Goal: Find specific page/section: Find specific page/section

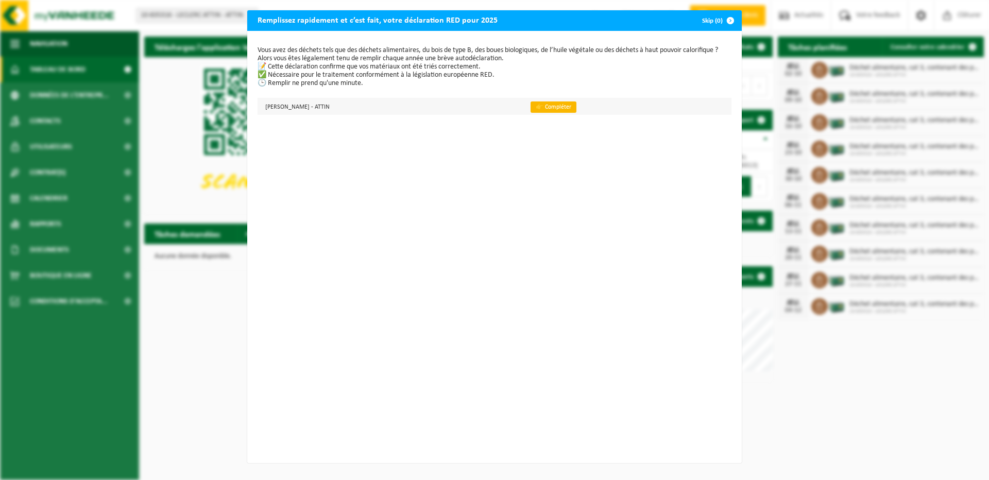
click at [546, 105] on link "👉 Compléter" at bounding box center [554, 107] width 46 height 11
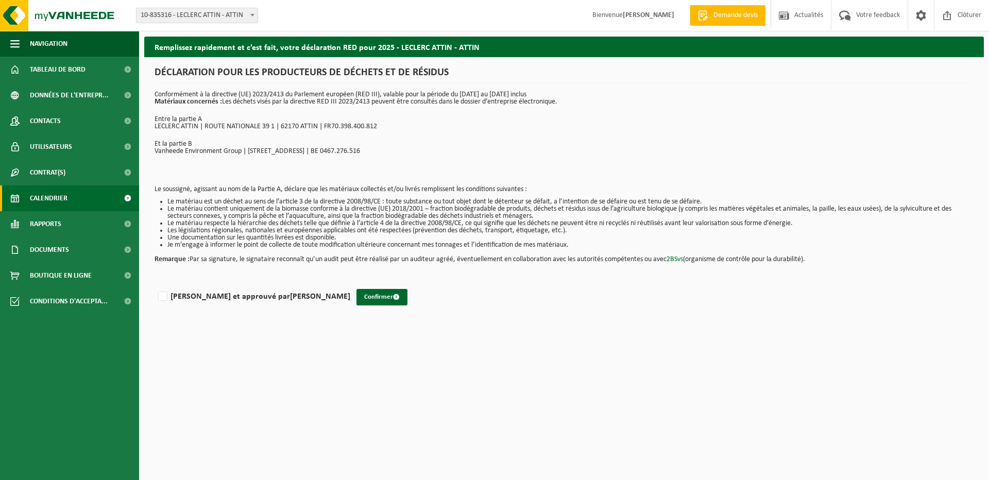
click at [81, 200] on link "Calendrier" at bounding box center [69, 198] width 139 height 26
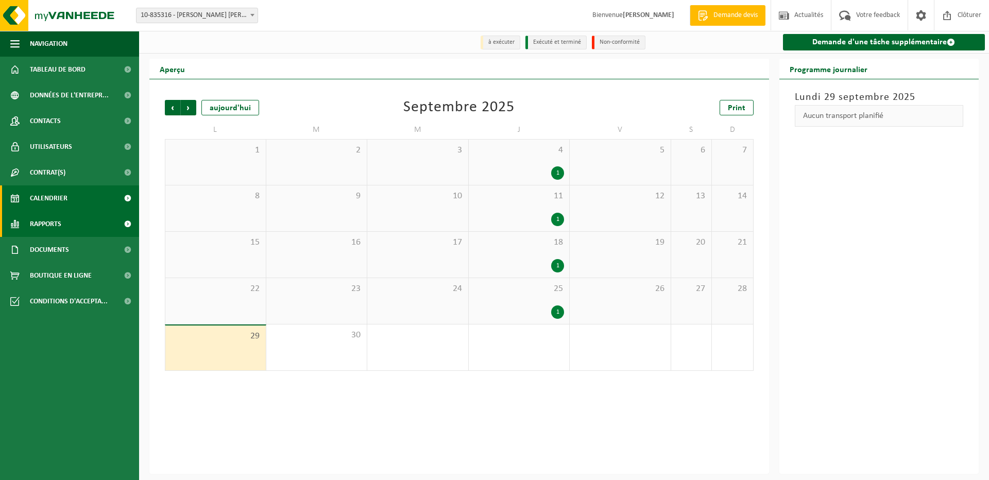
click at [84, 225] on link "Rapports" at bounding box center [69, 224] width 139 height 26
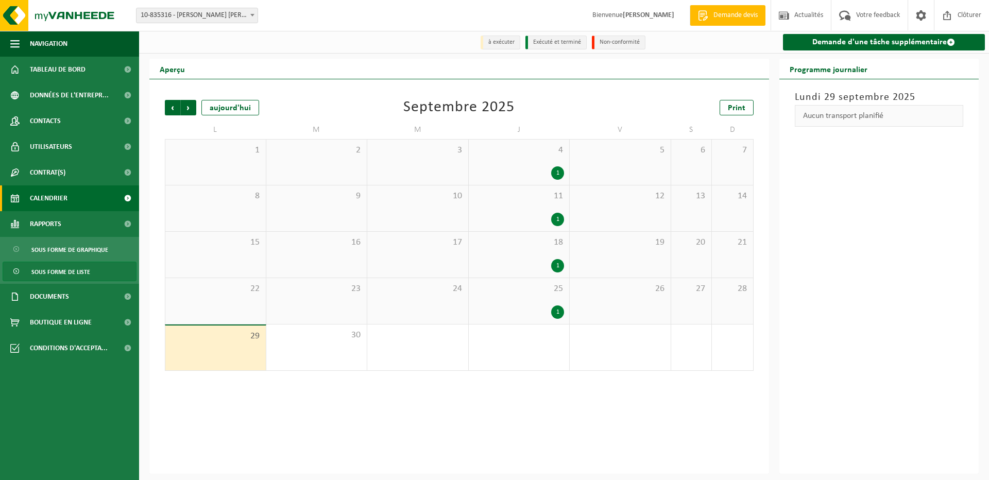
click at [76, 277] on span "Sous forme de liste" at bounding box center [60, 272] width 59 height 20
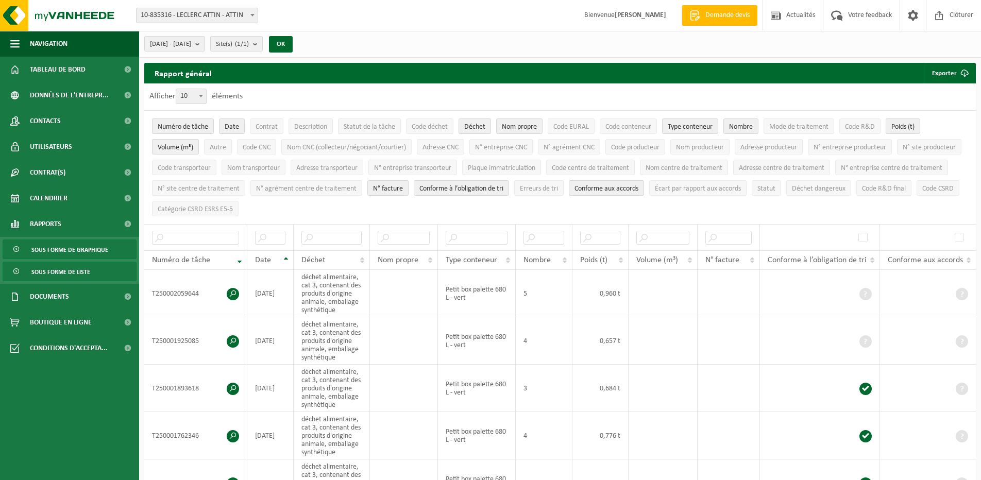
click at [83, 250] on span "Sous forme de graphique" at bounding box center [69, 250] width 77 height 20
